Goal: Information Seeking & Learning: Find specific page/section

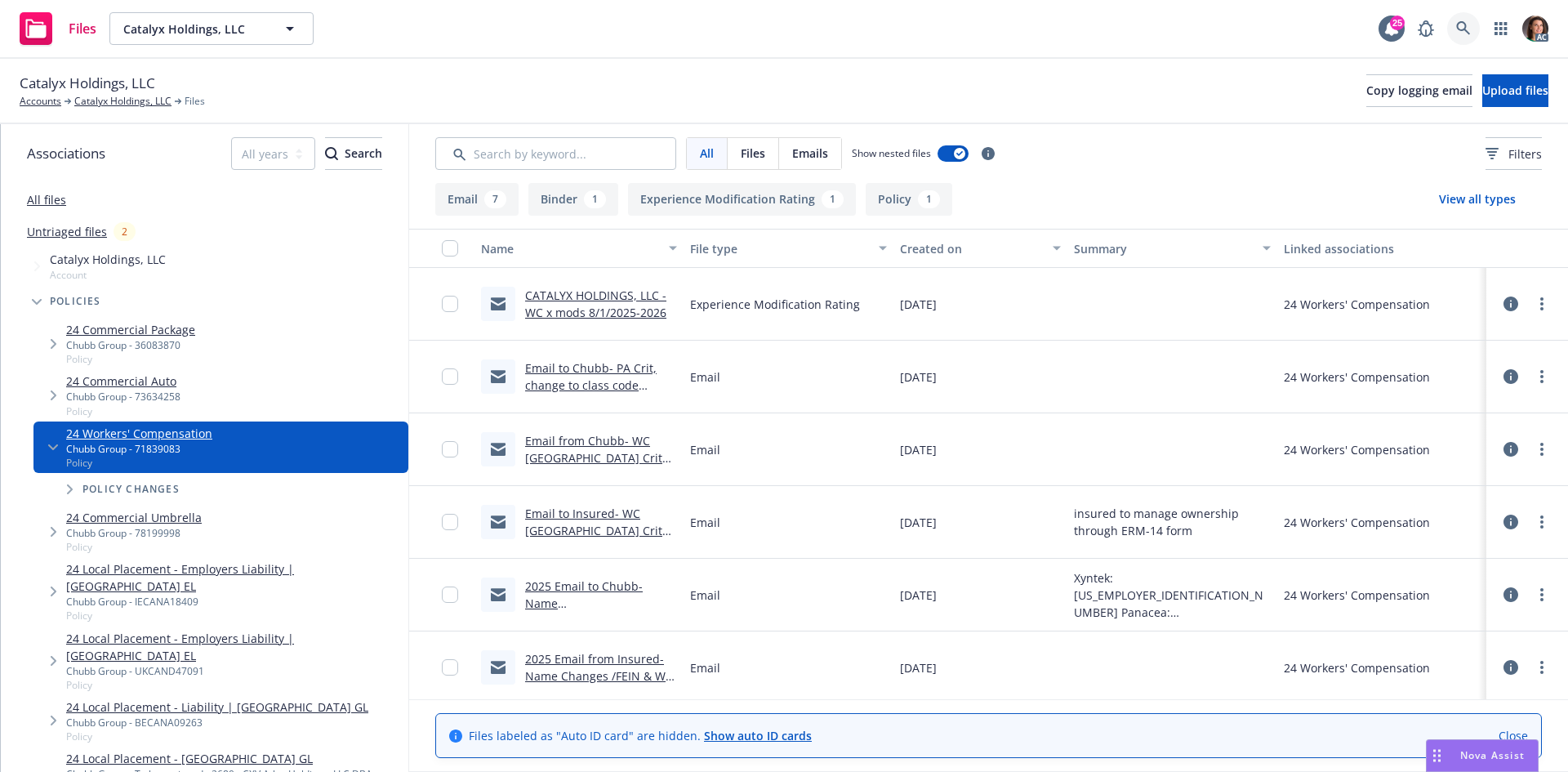
click at [1474, 23] on link at bounding box center [1463, 28] width 33 height 33
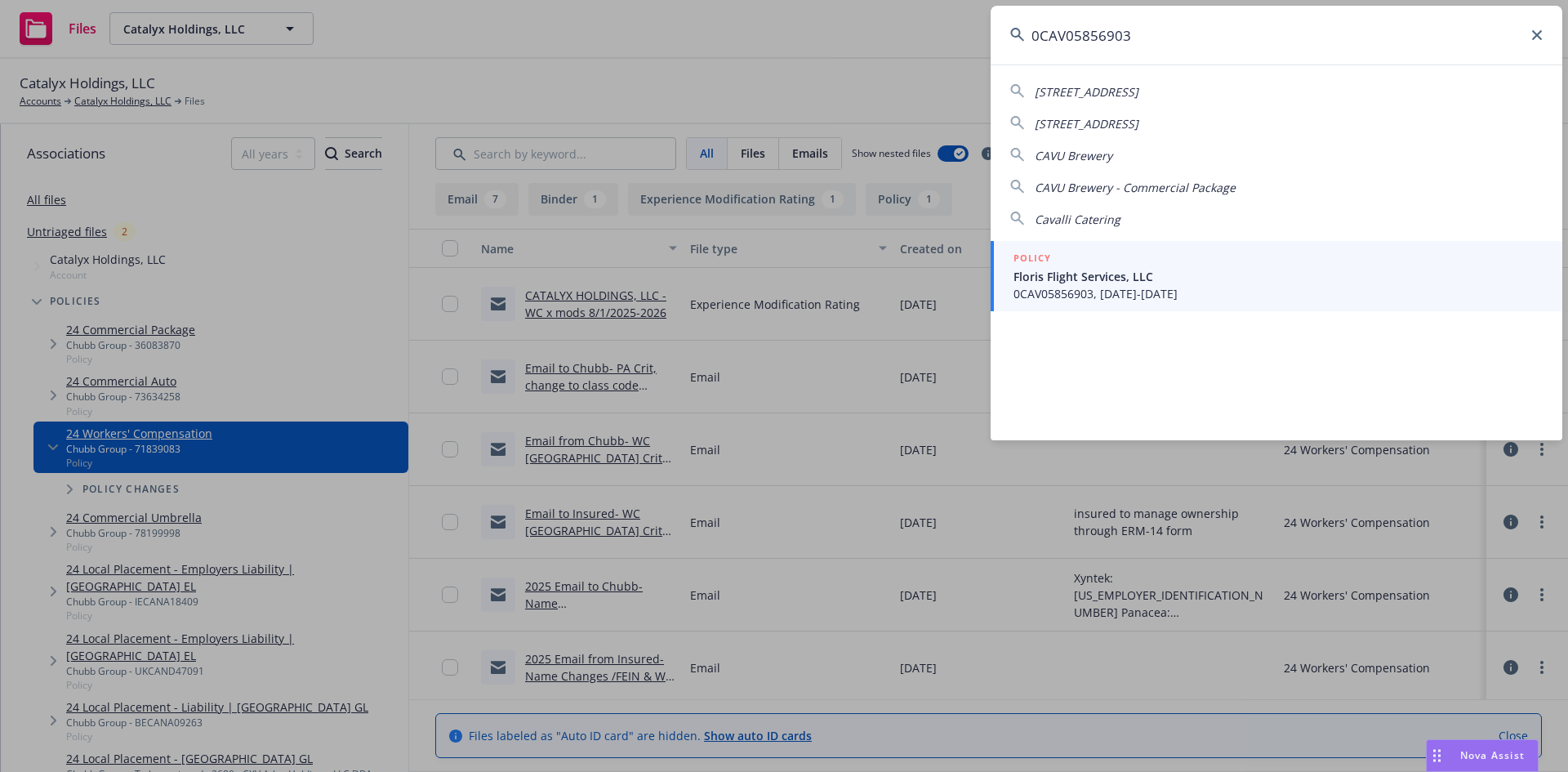
type input "0CAV05856903"
click at [1139, 259] on div "POLICY" at bounding box center [1278, 259] width 529 height 18
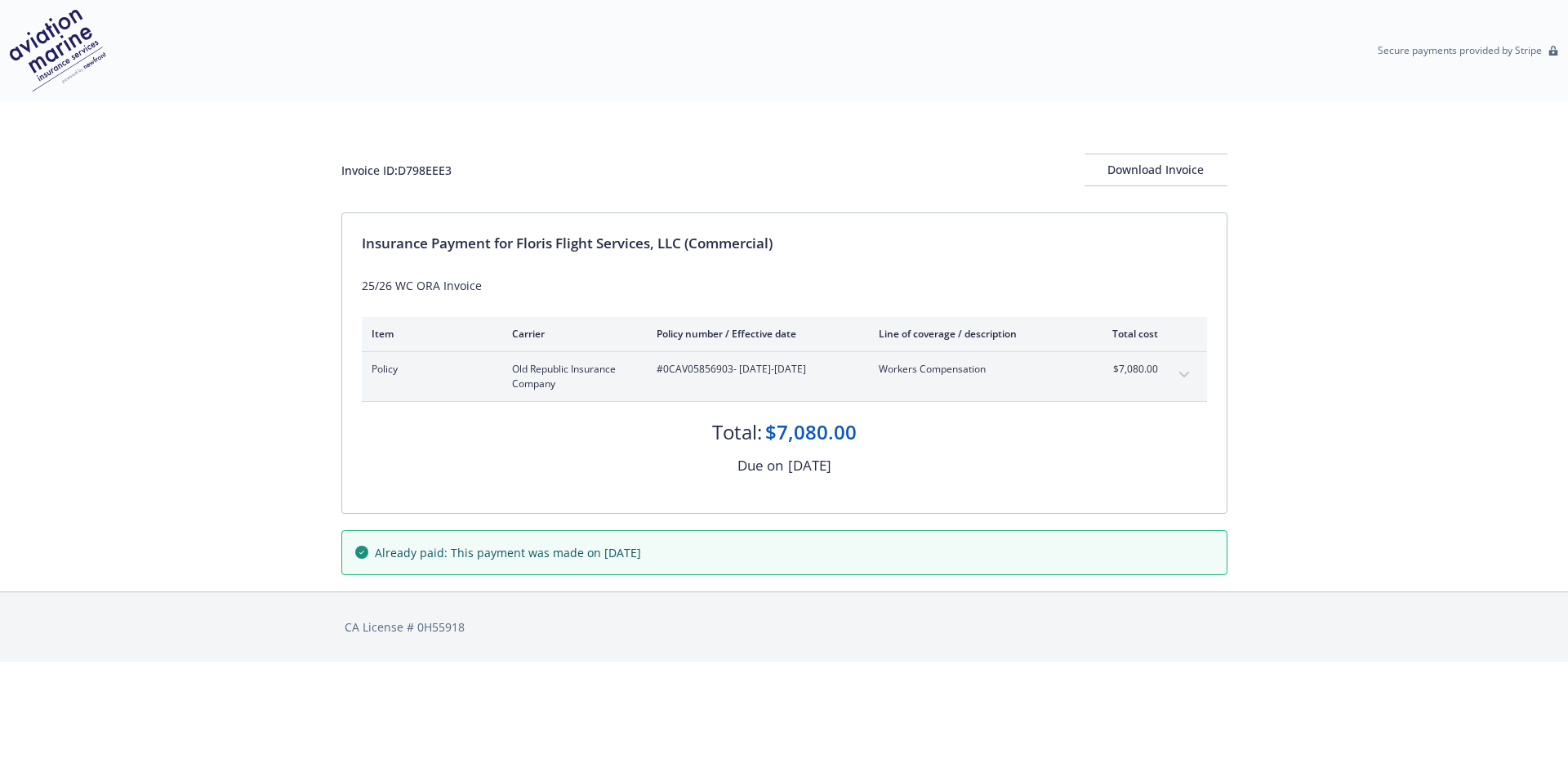
click at [695, 369] on span "#0CAV05856903 - 08/23/2025-08/23/2026" at bounding box center [754, 369] width 196 height 15
copy span "0CAV05856903"
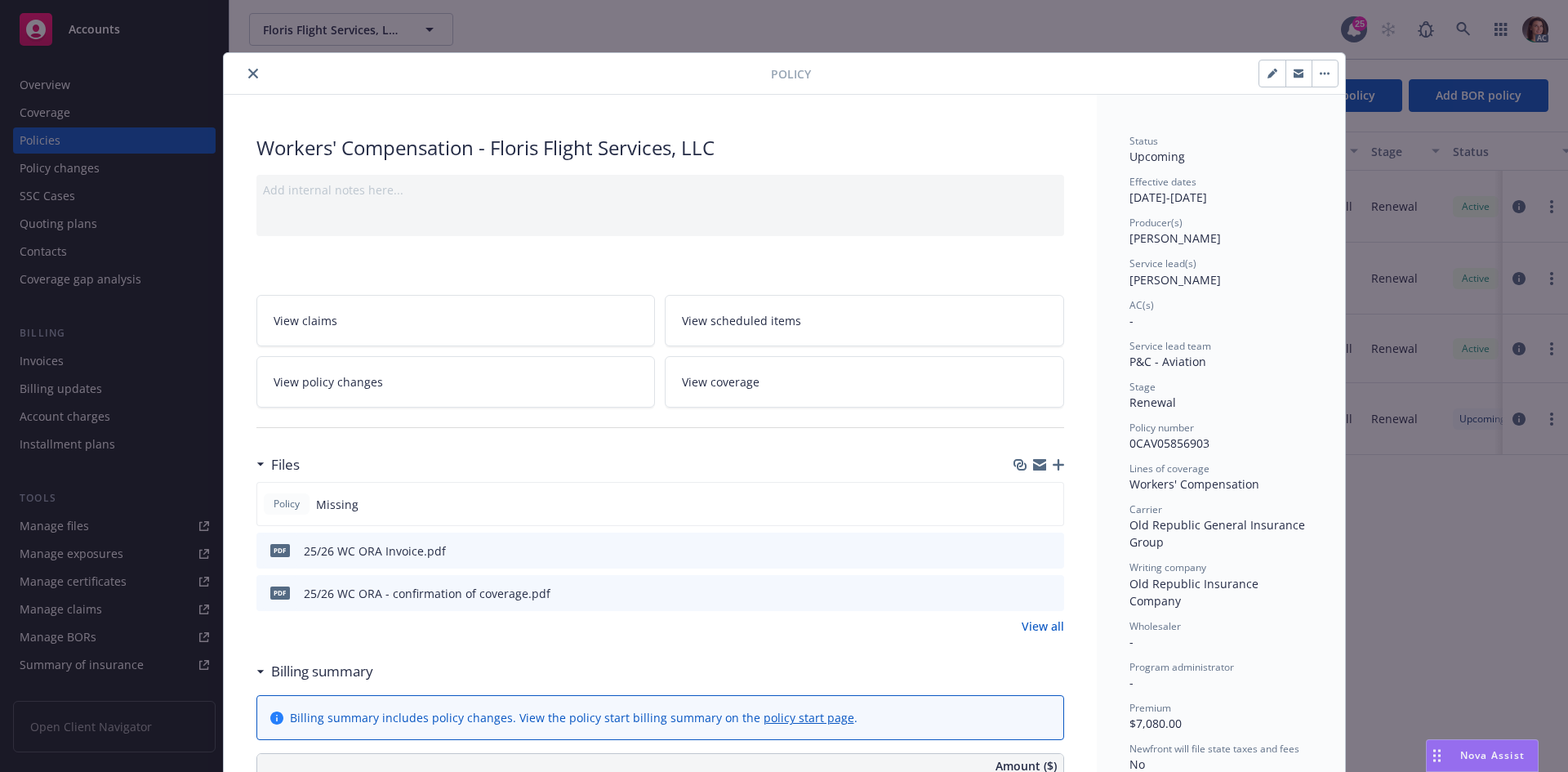
click at [1046, 552] on icon "preview file" at bounding box center [1048, 549] width 15 height 12
click at [248, 73] on icon "close" at bounding box center [253, 73] width 10 height 10
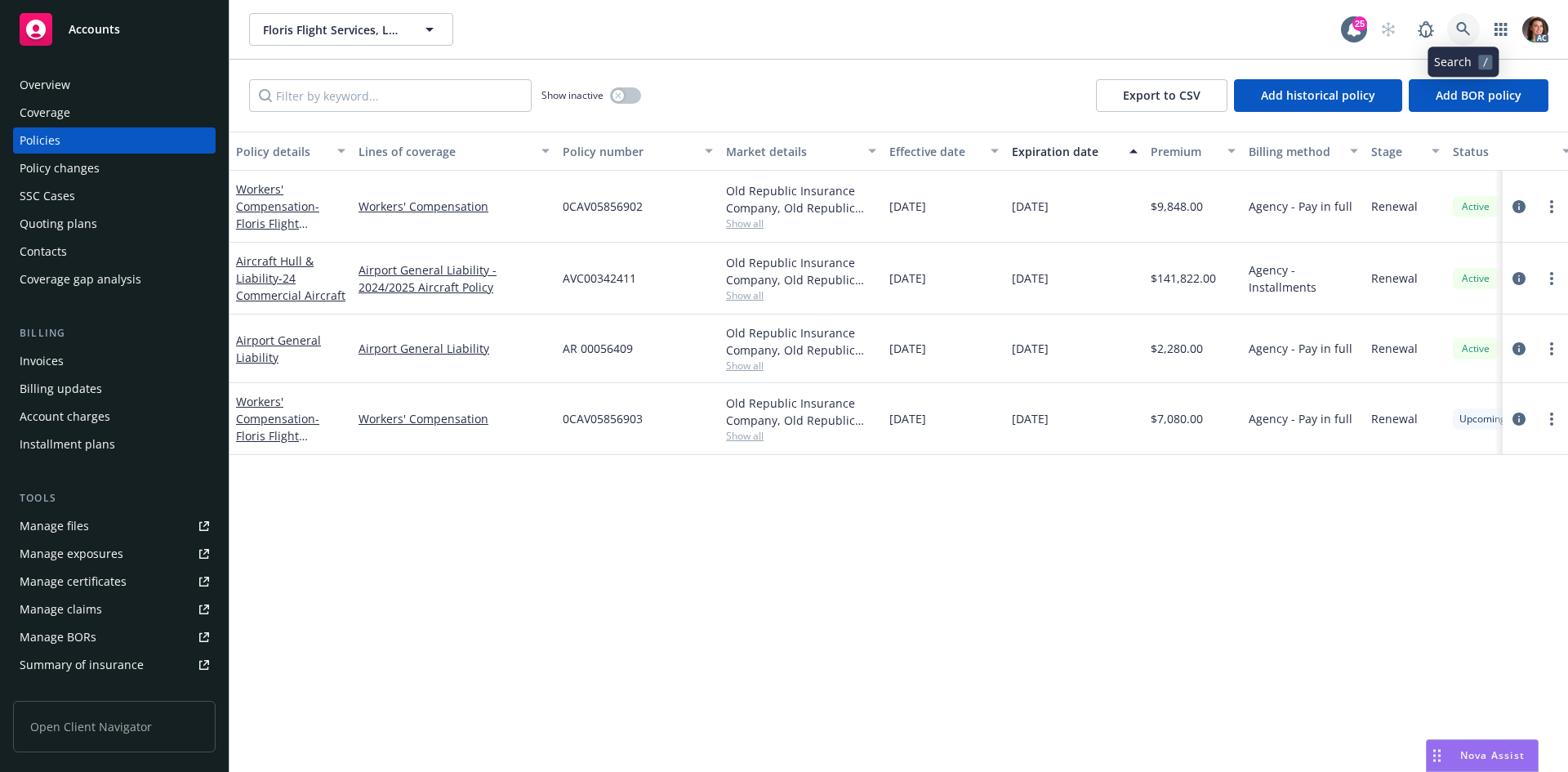
click at [1476, 30] on link at bounding box center [1463, 29] width 33 height 33
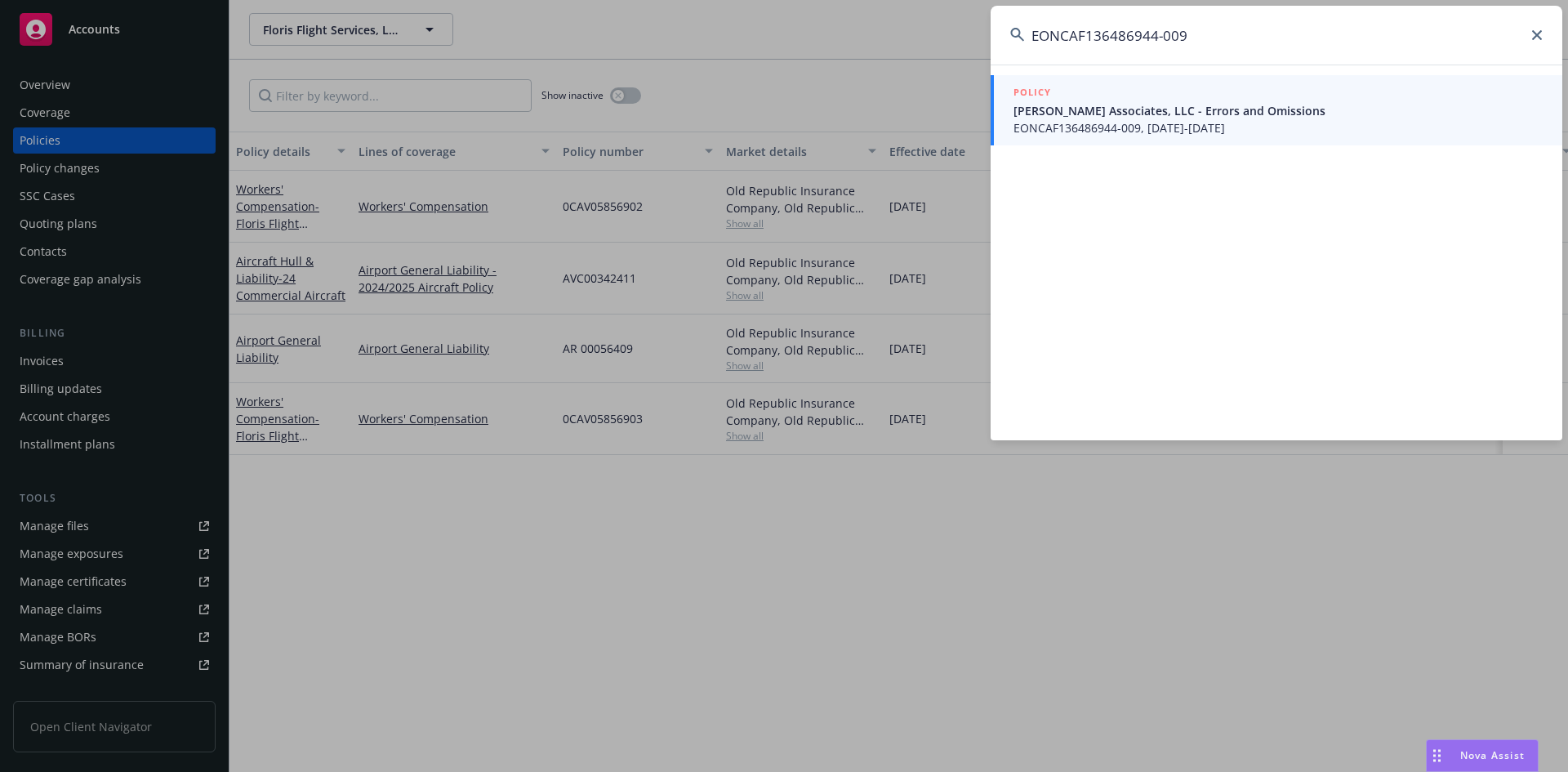
type input "EONCAF136486944-009"
click at [1137, 117] on span "[PERSON_NAME] Associates, LLC - Errors and Omissions" at bounding box center [1278, 110] width 529 height 17
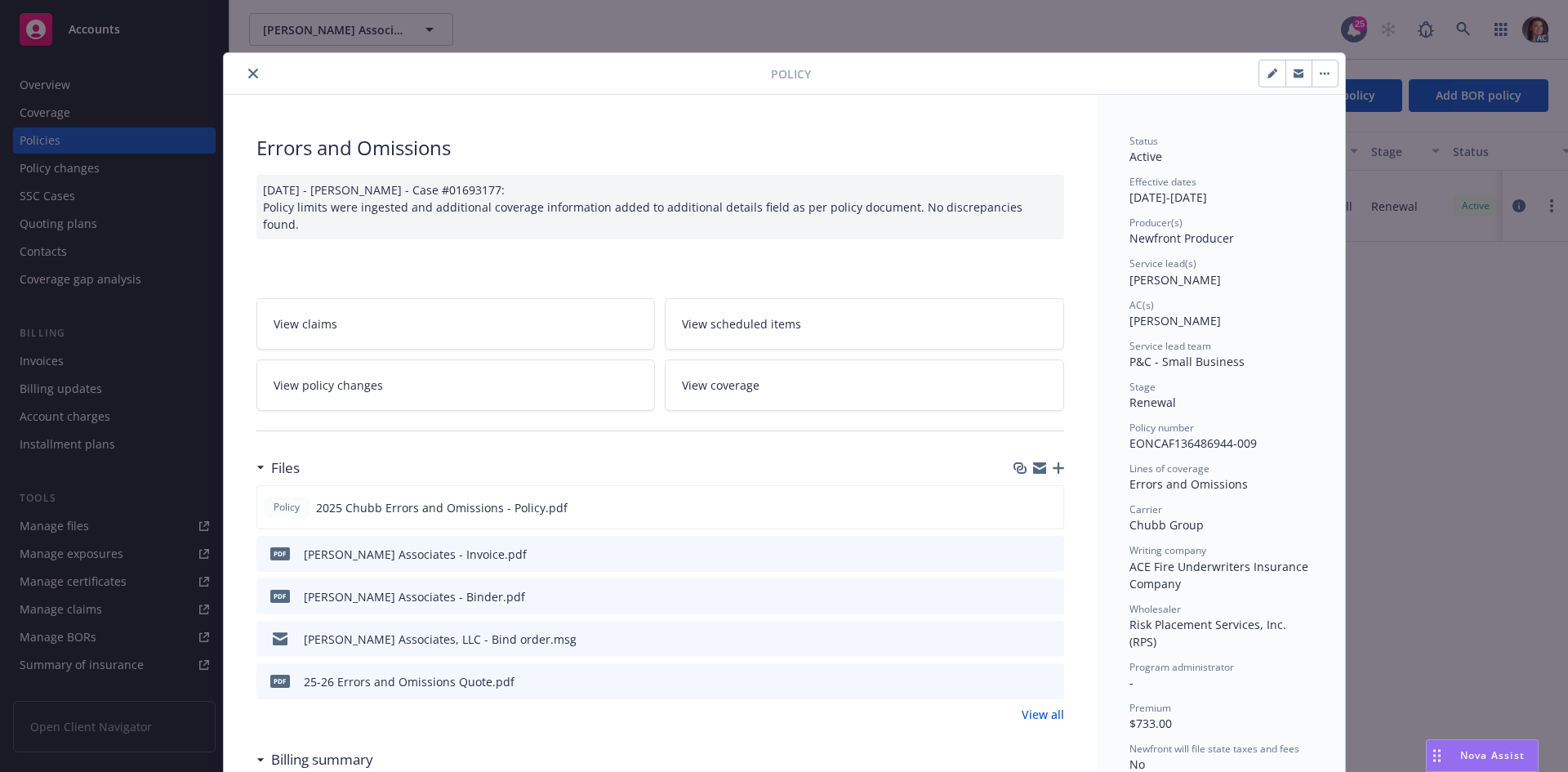
click at [1050, 548] on button "preview file" at bounding box center [1049, 553] width 18 height 15
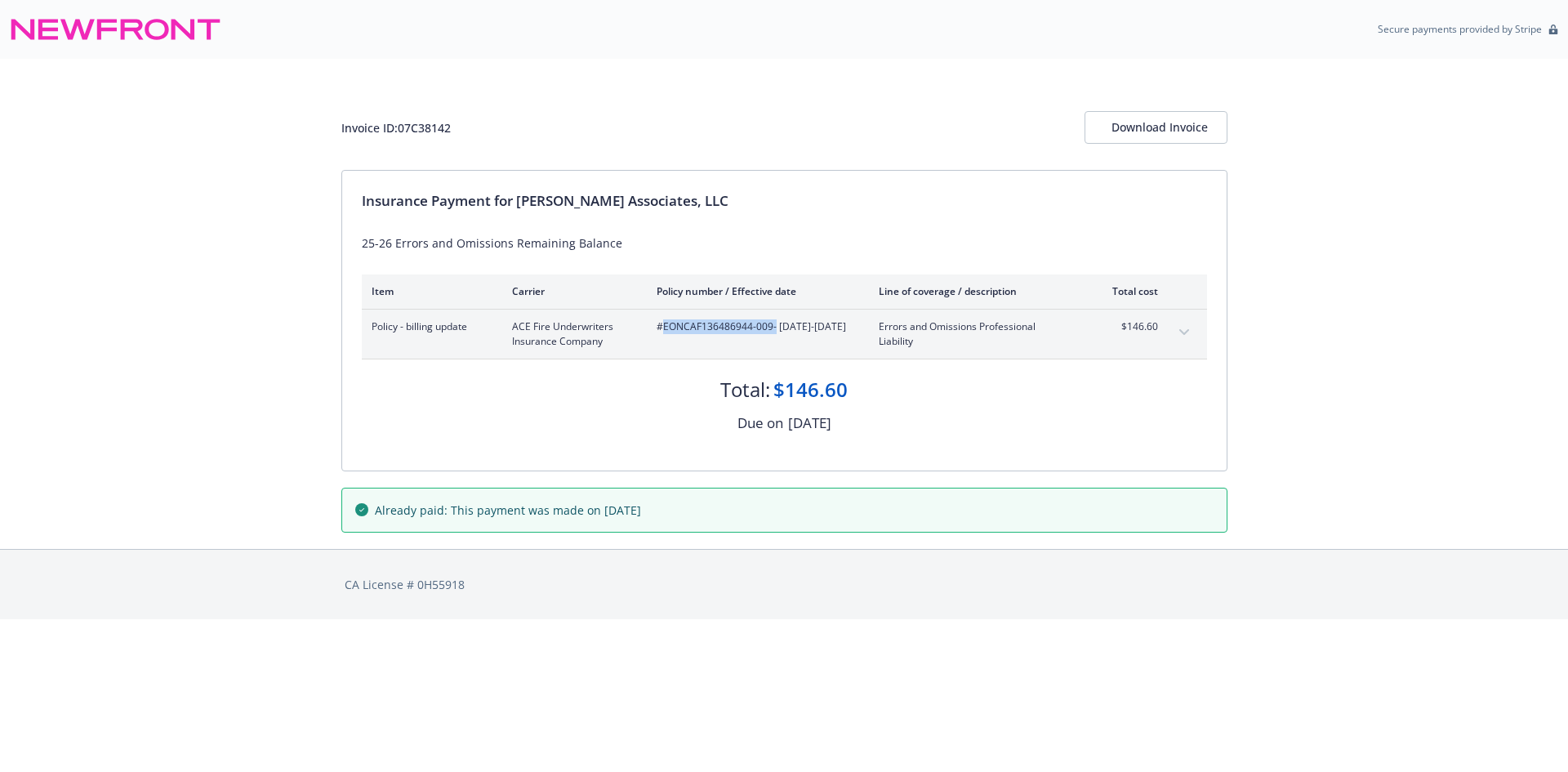
drag, startPoint x: 774, startPoint y: 325, endPoint x: 665, endPoint y: 325, distance: 109.0
click at [665, 325] on span "#EONCAF136486944-009 - [DATE]-[DATE]" at bounding box center [754, 327] width 196 height 15
copy span "EONCAF136486944-009"
